Goal: Task Accomplishment & Management: Manage account settings

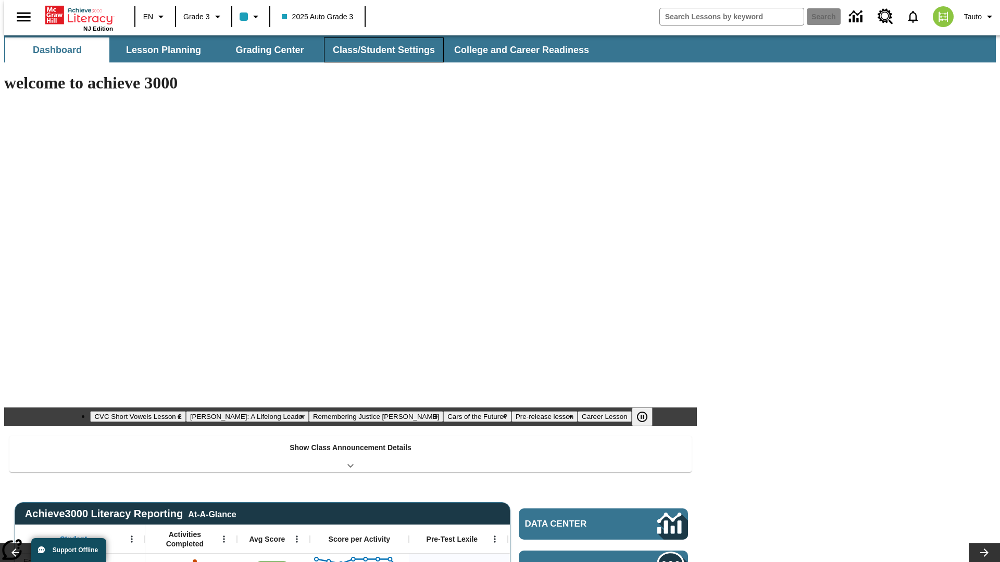
click at [378, 50] on button "Class/Student Settings" at bounding box center [384, 49] width 120 height 25
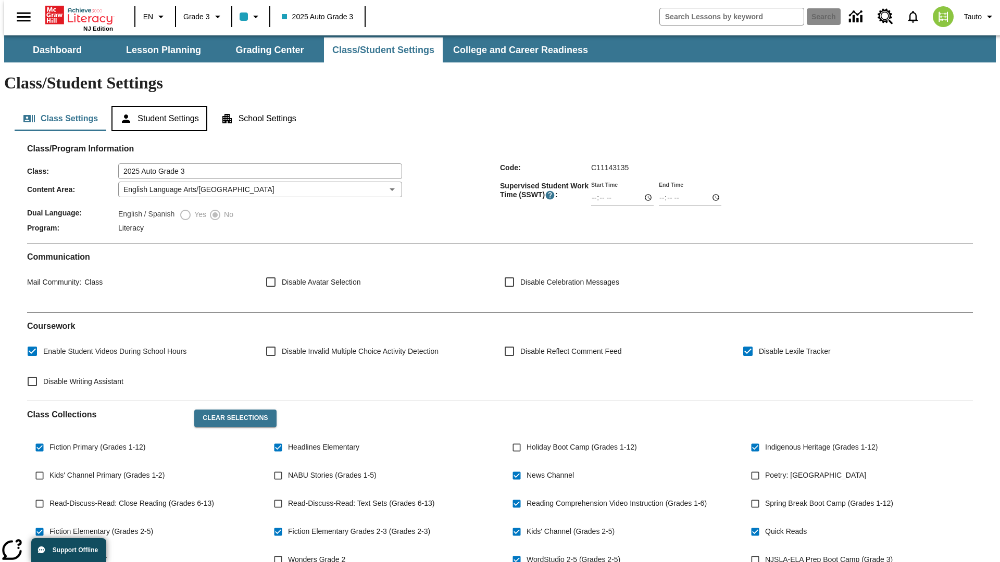
click at [157, 106] on button "Student Settings" at bounding box center [158, 118] width 95 height 25
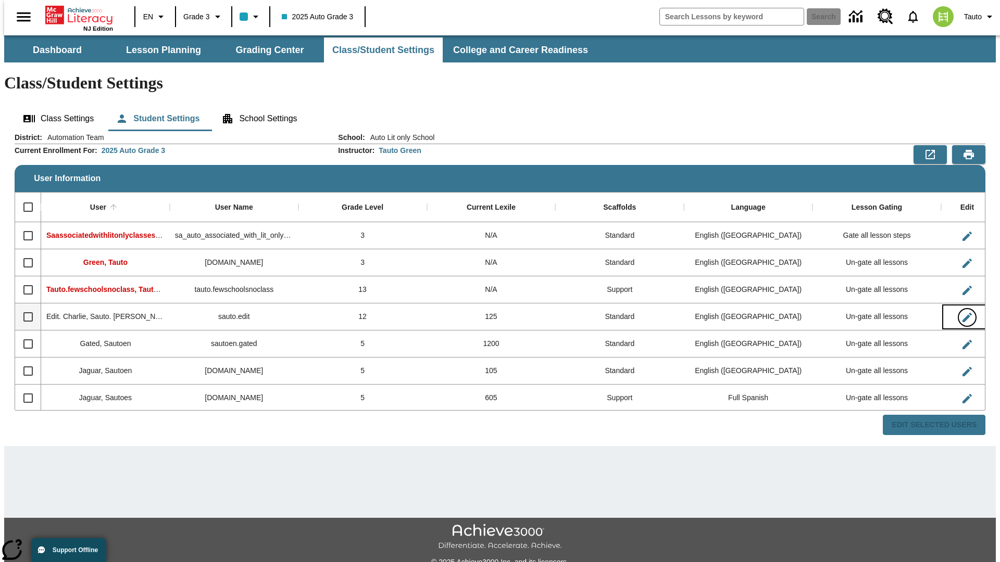
click at [962, 313] on icon "Edit User" at bounding box center [966, 317] width 9 height 9
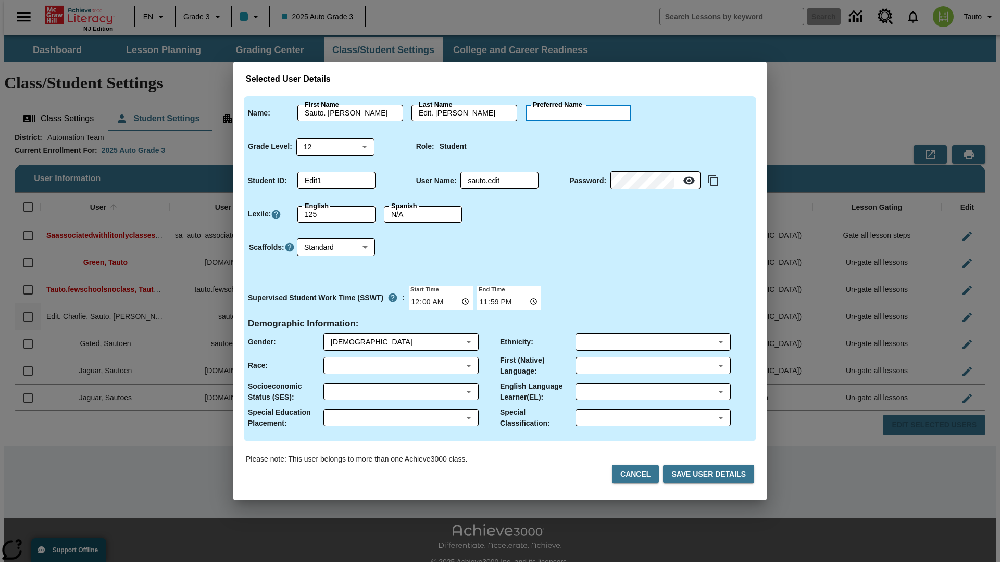
type input "Jaden"
click at [639, 474] on button "Cancel" at bounding box center [635, 474] width 47 height 19
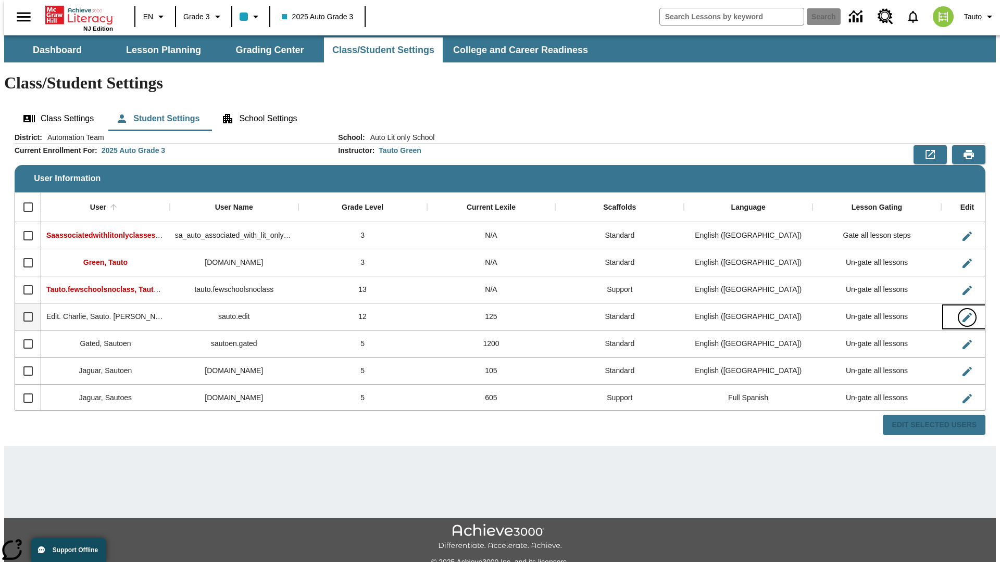
click at [962, 313] on icon "Edit User" at bounding box center [966, 317] width 9 height 9
